Goal: Information Seeking & Learning: Learn about a topic

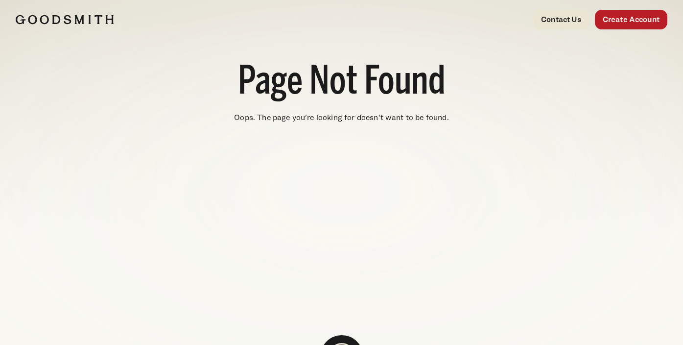
click at [77, 23] on img at bounding box center [65, 20] width 98 height 10
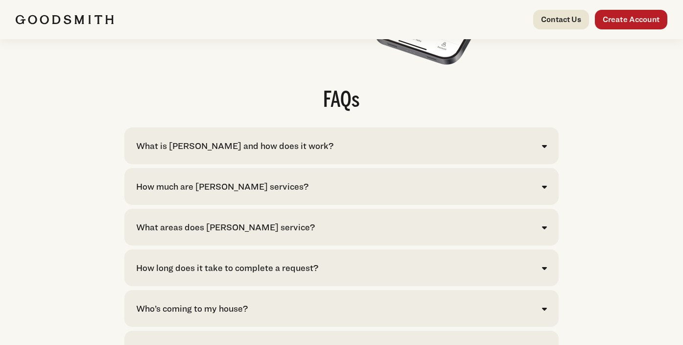
scroll to position [1950, 0]
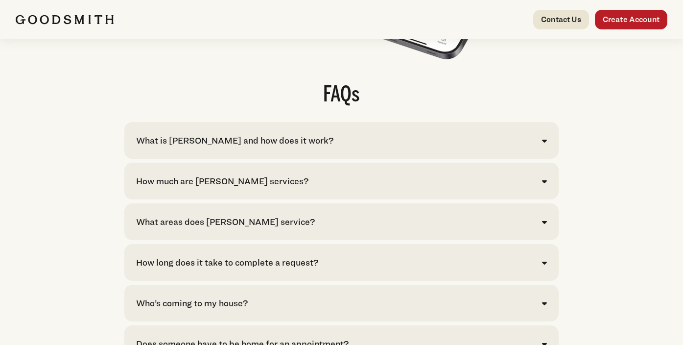
click at [548, 137] on div "What is [PERSON_NAME] and how does it work? [PERSON_NAME] is your convenient so…" at bounding box center [341, 140] width 434 height 37
click at [540, 142] on div "What is [PERSON_NAME] and how does it work?" at bounding box center [341, 140] width 411 height 13
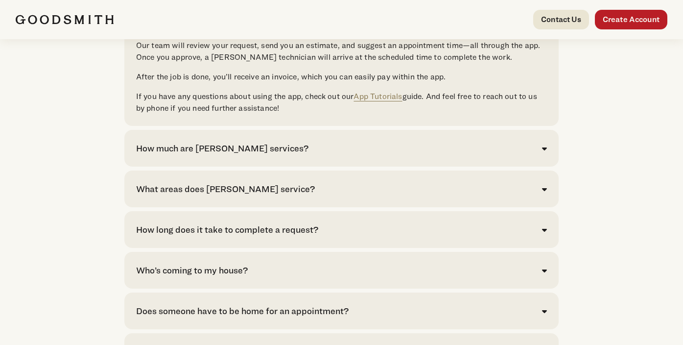
scroll to position [2133, 0]
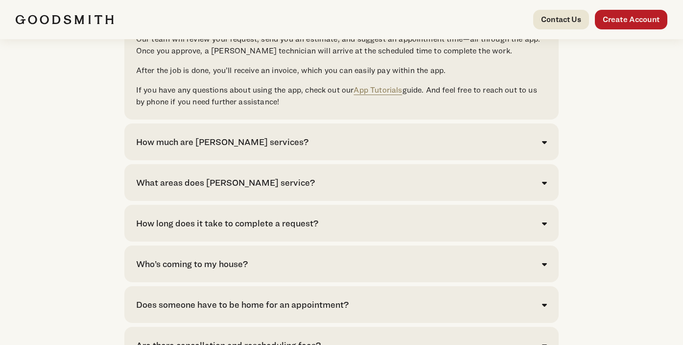
click at [544, 179] on icon at bounding box center [544, 183] width 5 height 8
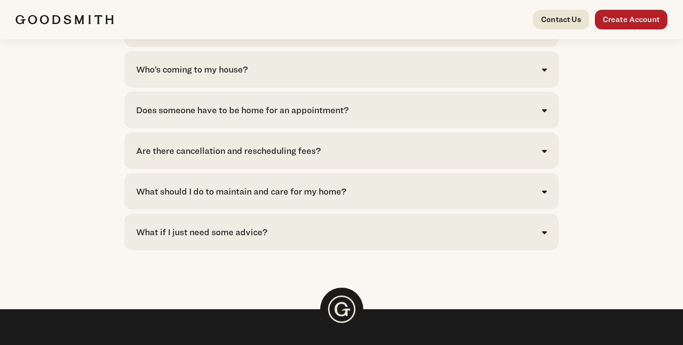
scroll to position [2372, 0]
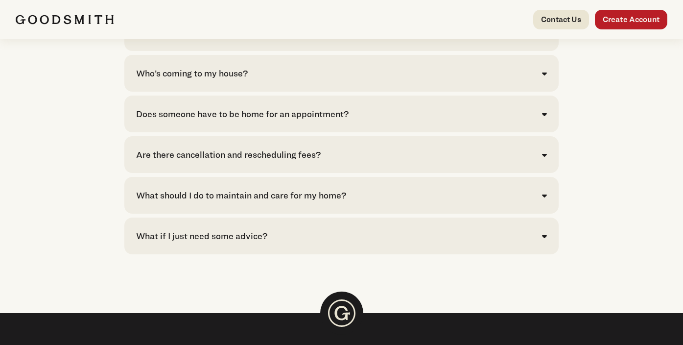
click at [544, 236] on icon at bounding box center [544, 236] width 5 height 8
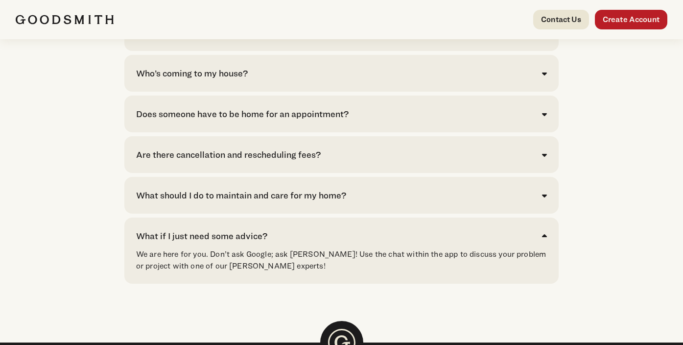
click at [542, 192] on icon at bounding box center [544, 195] width 5 height 8
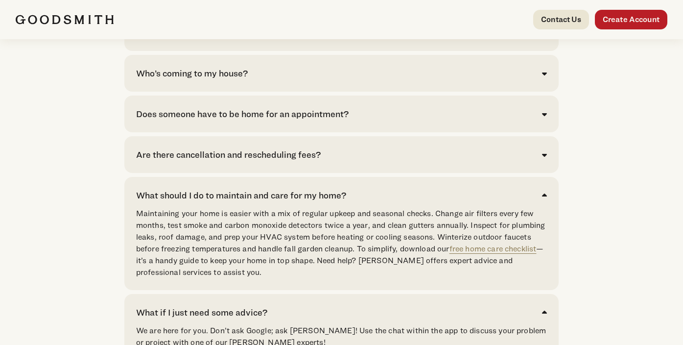
scroll to position [2408, 0]
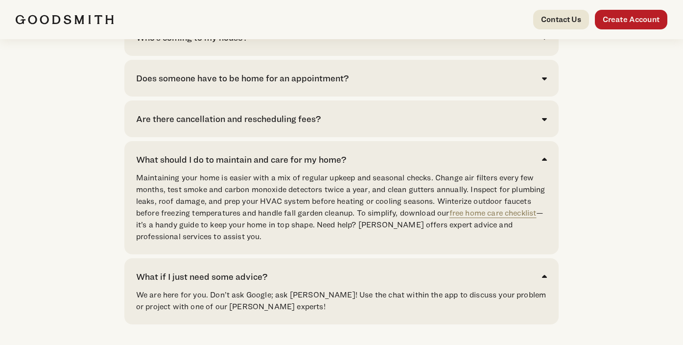
click at [541, 153] on div "What should I do to maintain and care for my home?" at bounding box center [341, 159] width 411 height 13
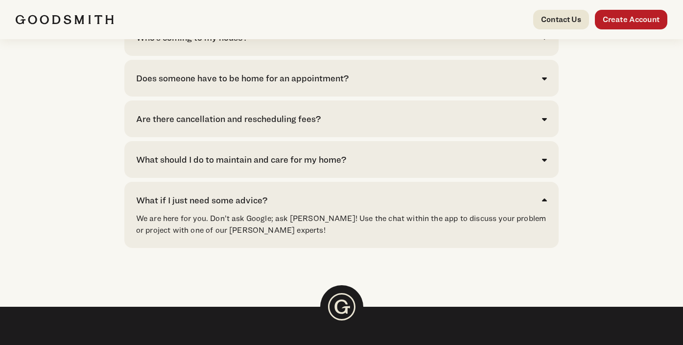
click at [548, 200] on div "What if I just need some advice? We are here for you. Don’t ask Google; ask [PE…" at bounding box center [341, 215] width 434 height 66
click at [546, 199] on icon at bounding box center [544, 200] width 5 height 8
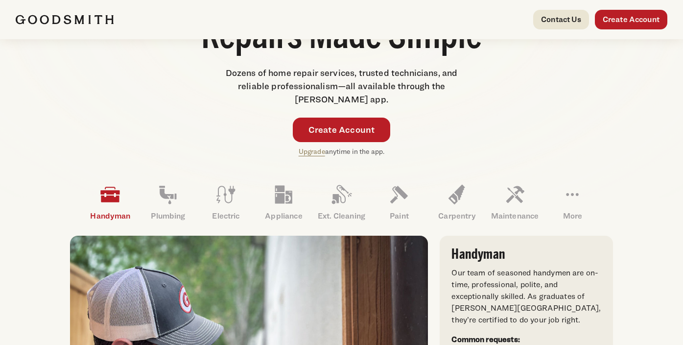
scroll to position [198, 0]
